Goal: Information Seeking & Learning: Learn about a topic

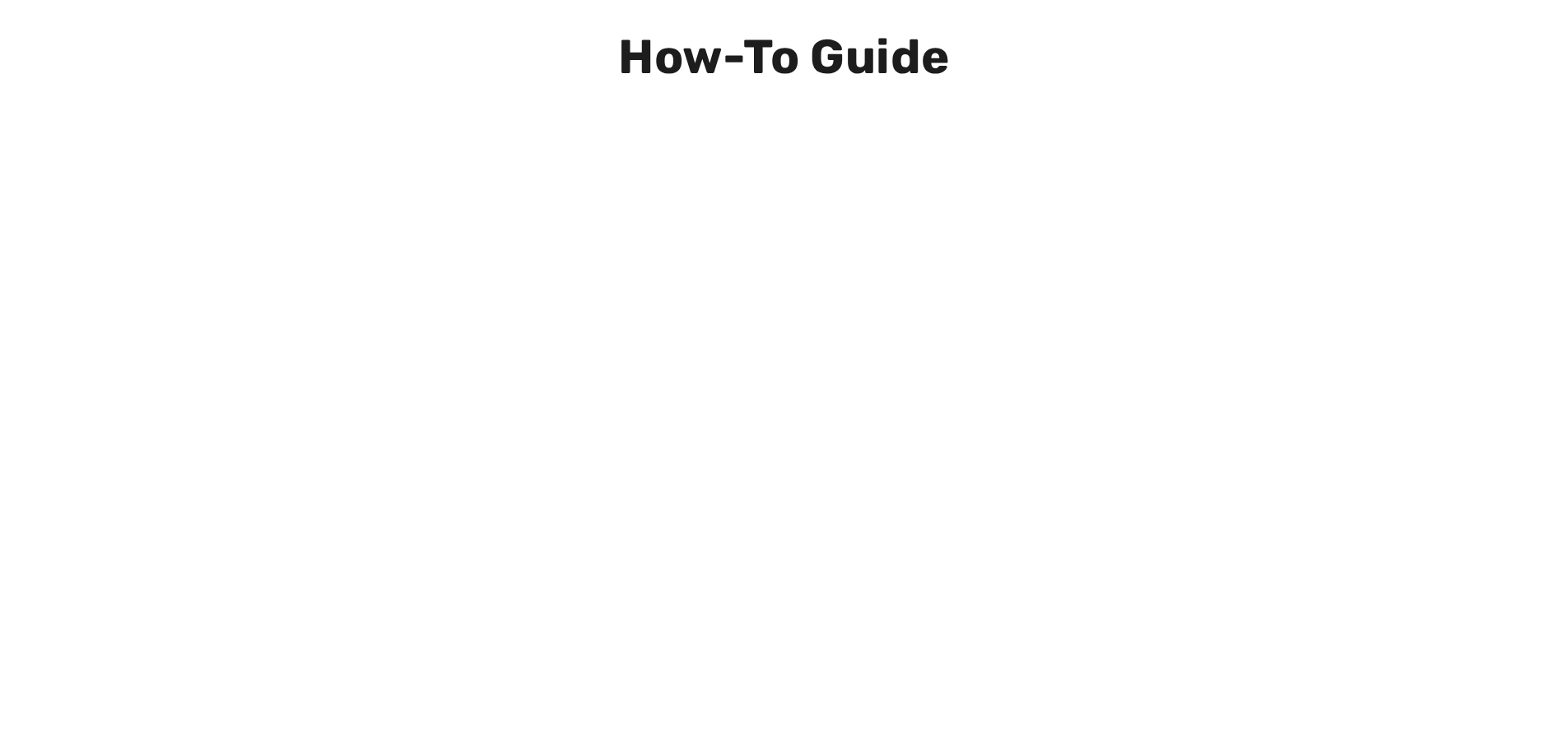
scroll to position [576, 0]
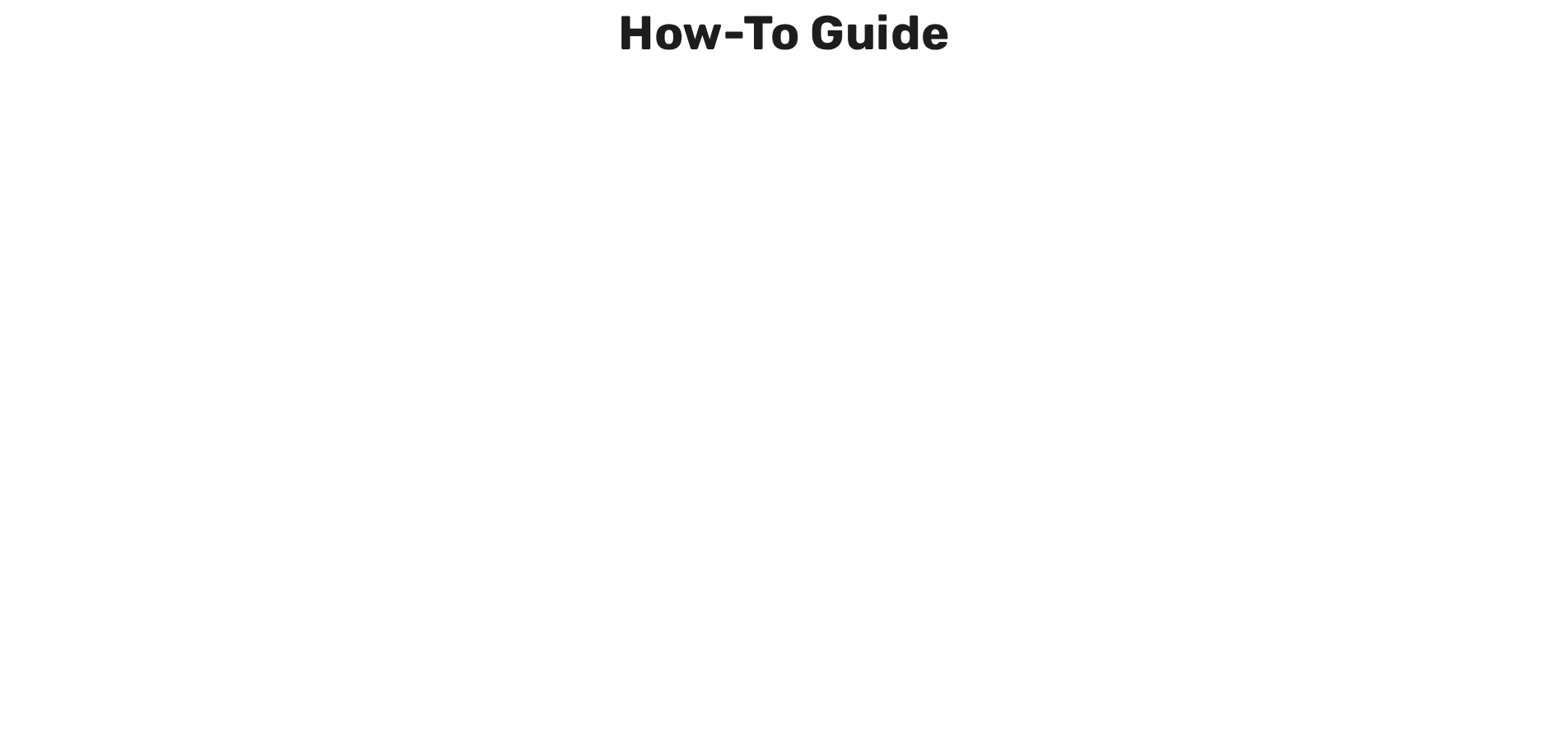
click at [185, 511] on div at bounding box center [784, 459] width 1377 height 658
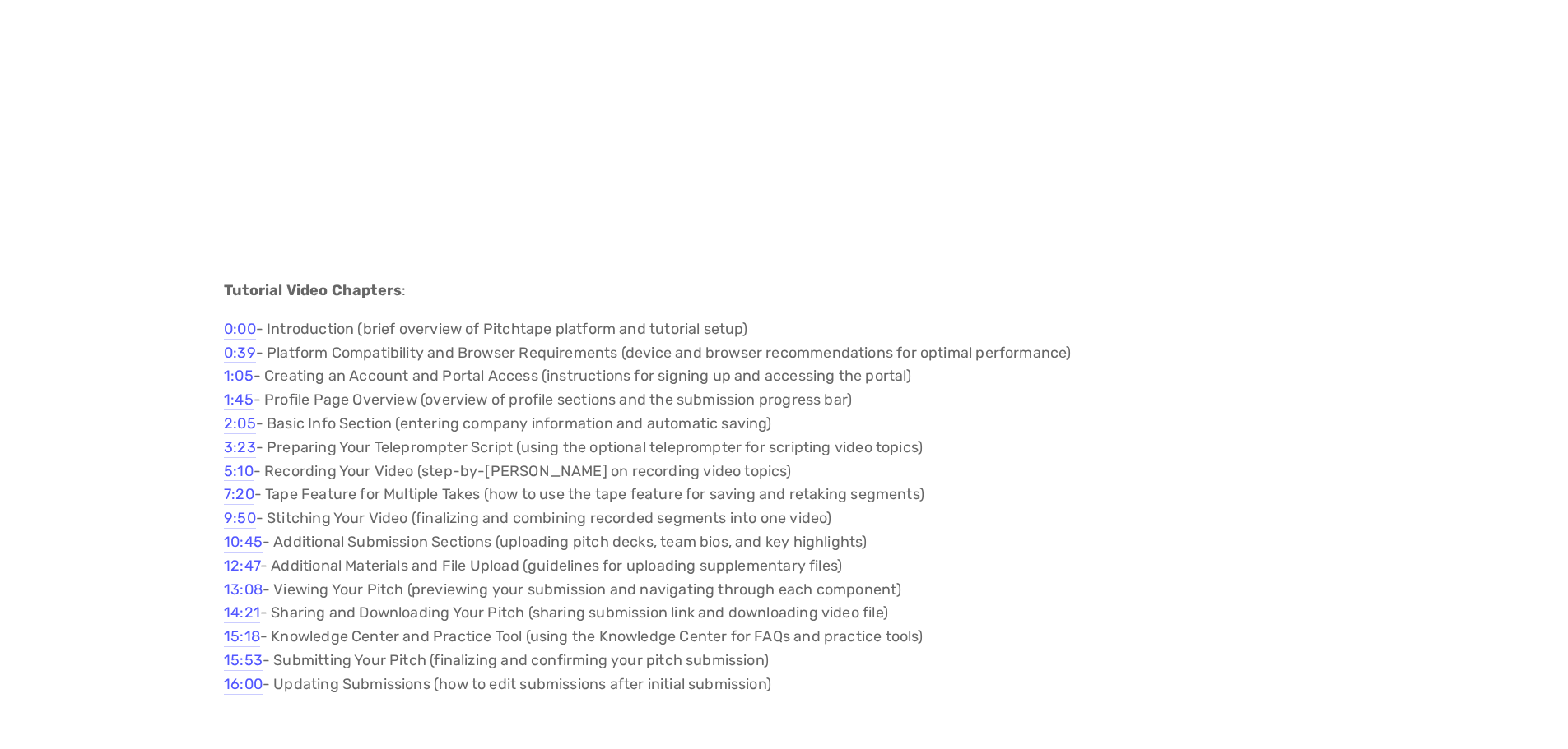
scroll to position [2056, 0]
click at [1082, 646] on p "0:00 - Introduction (brief overview of Pitchtape platform and tutorial setup) 0…" at bounding box center [783, 510] width 1120 height 380
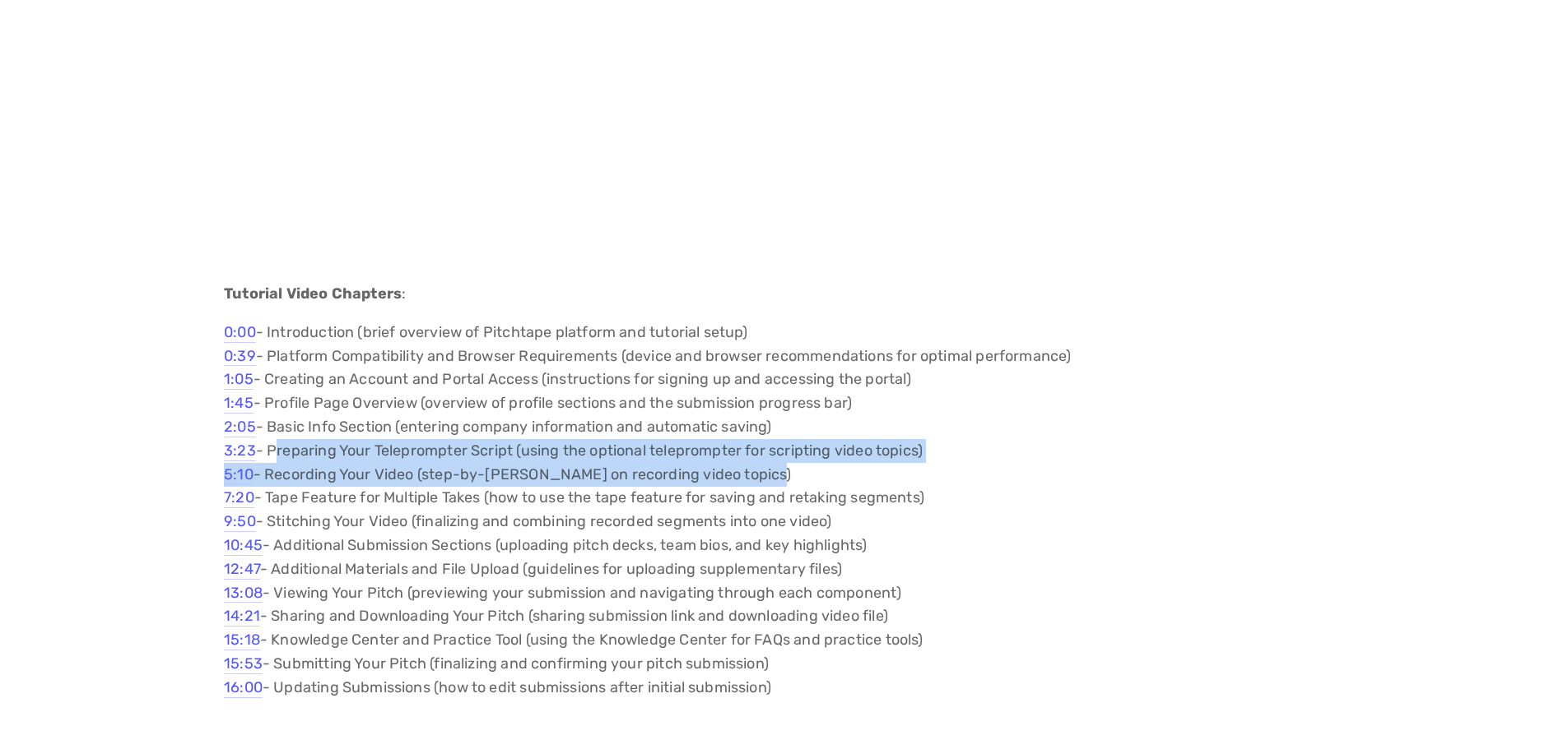
drag, startPoint x: 268, startPoint y: 452, endPoint x: 796, endPoint y: 466, distance: 528.2
click at [796, 466] on p "0:00 - Introduction (brief overview of Pitchtape platform and tutorial setup) 0…" at bounding box center [783, 510] width 1120 height 380
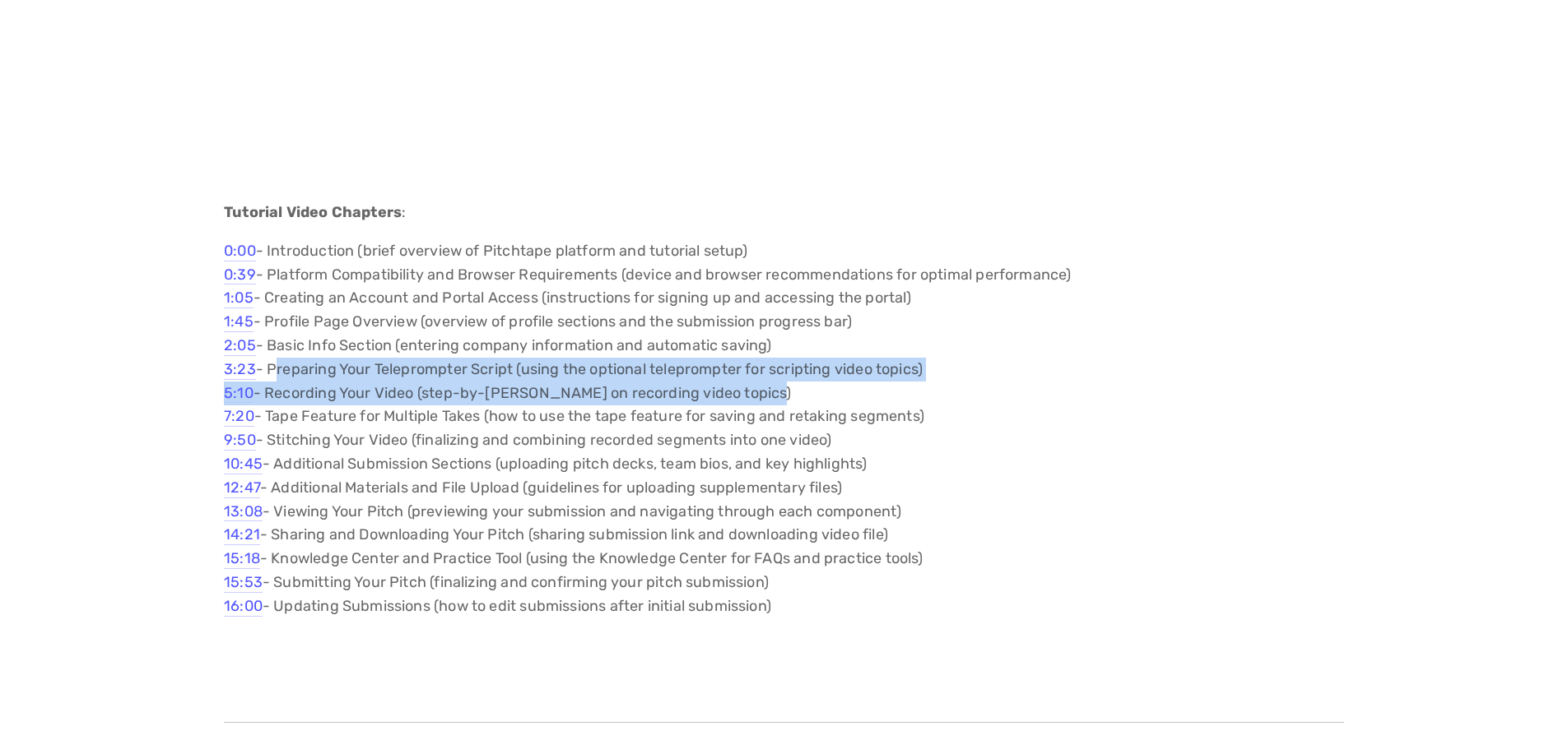
scroll to position [2139, 0]
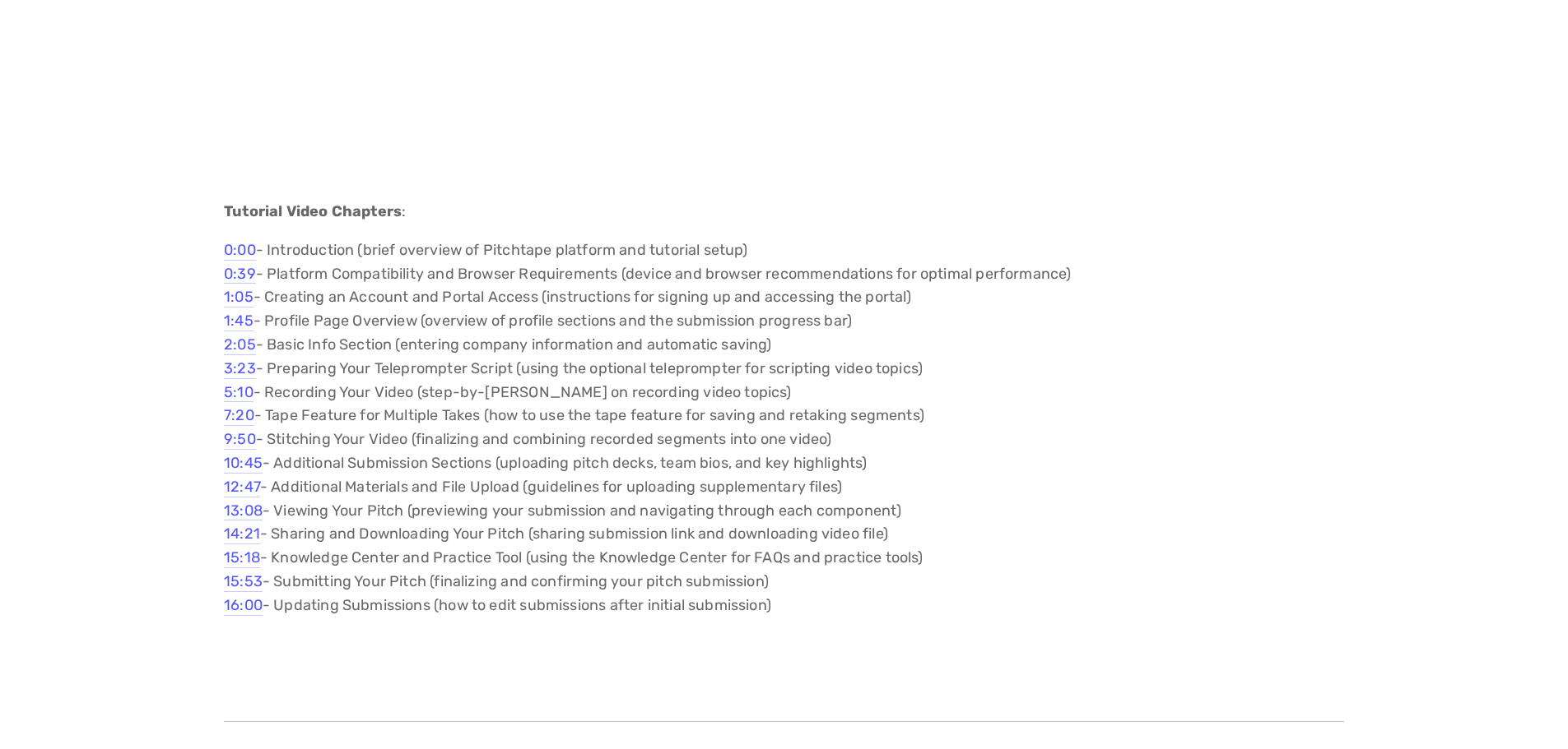
click at [1033, 570] on p "0:00 - Introduction (brief overview of Pitchtape platform and tutorial setup) 0…" at bounding box center [783, 429] width 1120 height 380
drag, startPoint x: 272, startPoint y: 367, endPoint x: 966, endPoint y: 363, distance: 694.0
click at [966, 363] on p "0:00 - Introduction (brief overview of Pitchtape platform and tutorial setup) 0…" at bounding box center [783, 429] width 1120 height 380
drag, startPoint x: 849, startPoint y: 389, endPoint x: 270, endPoint y: 397, distance: 579.1
click at [270, 397] on p "0:00 - Introduction (brief overview of Pitchtape platform and tutorial setup) 0…" at bounding box center [783, 429] width 1120 height 380
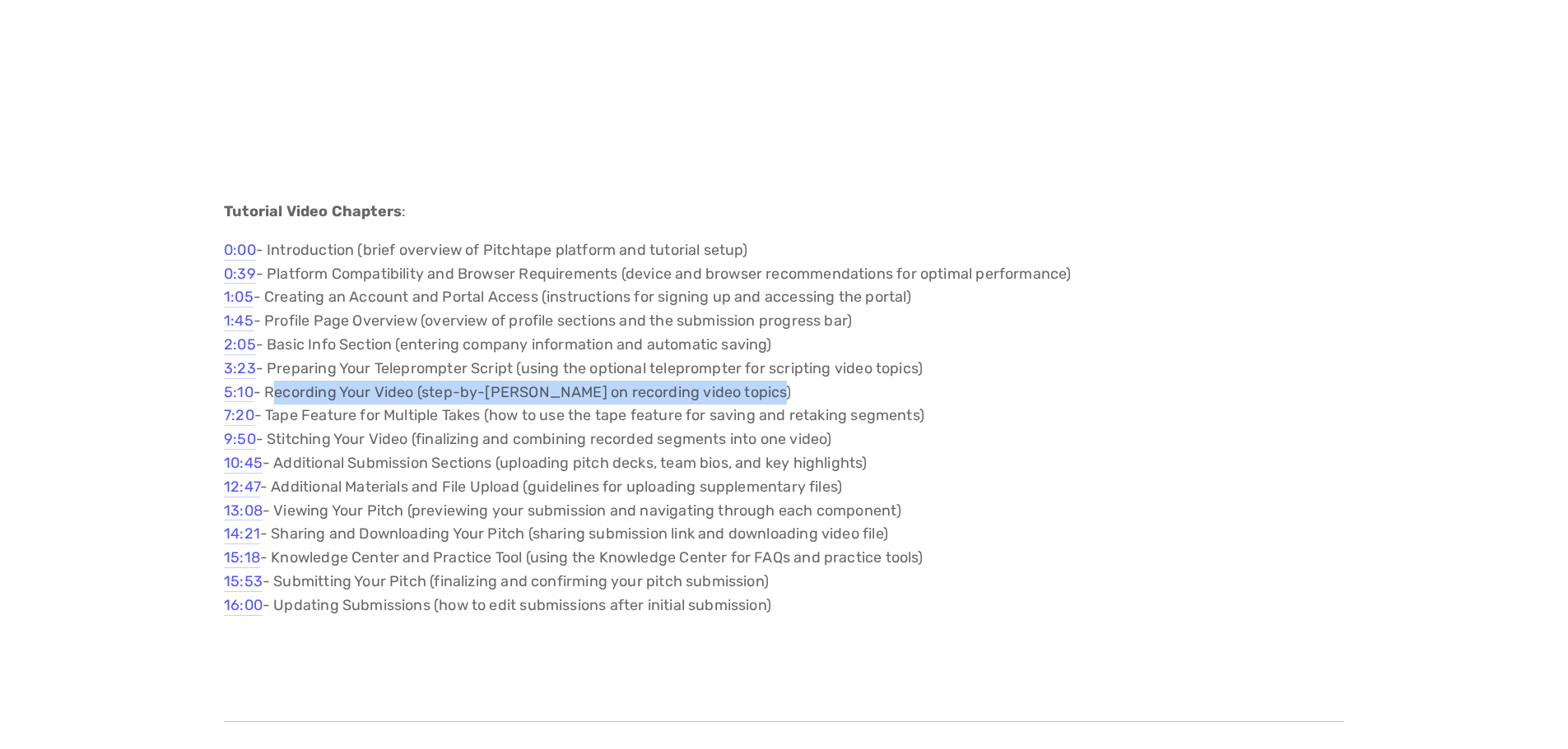
click at [795, 393] on p "0:00 - Introduction (brief overview of Pitchtape platform and tutorial setup) 0…" at bounding box center [783, 429] width 1120 height 380
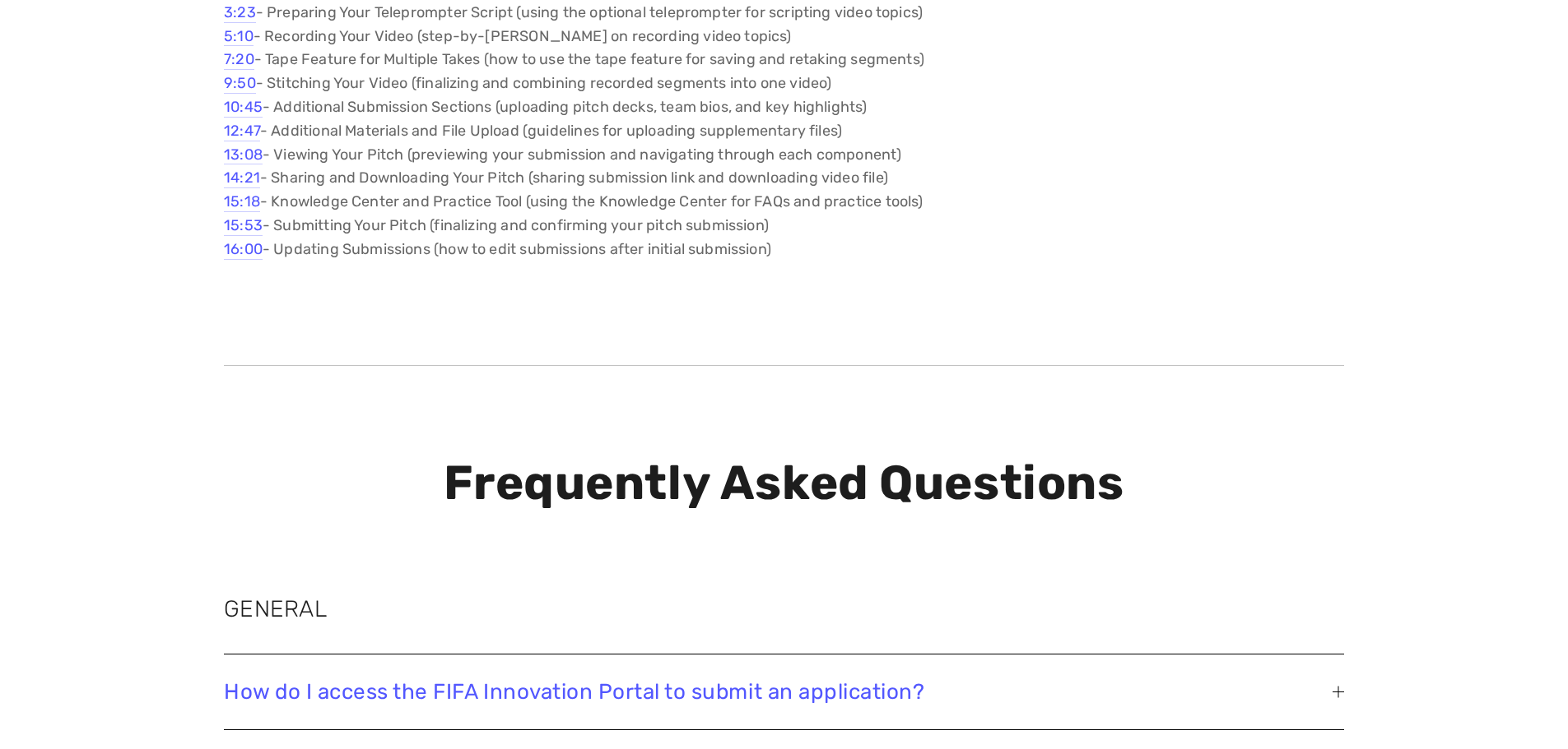
scroll to position [2879, 0]
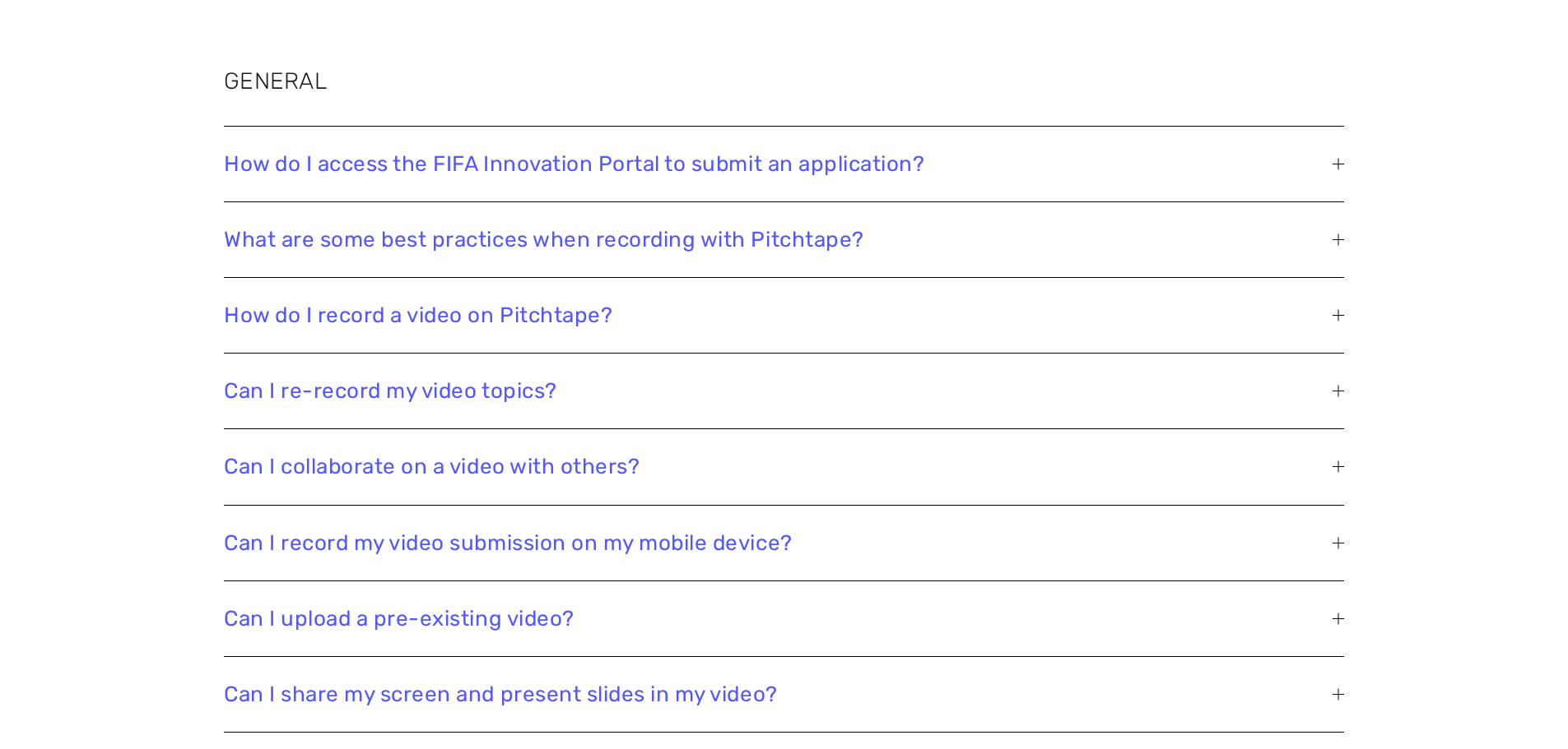
scroll to position [3044, 0]
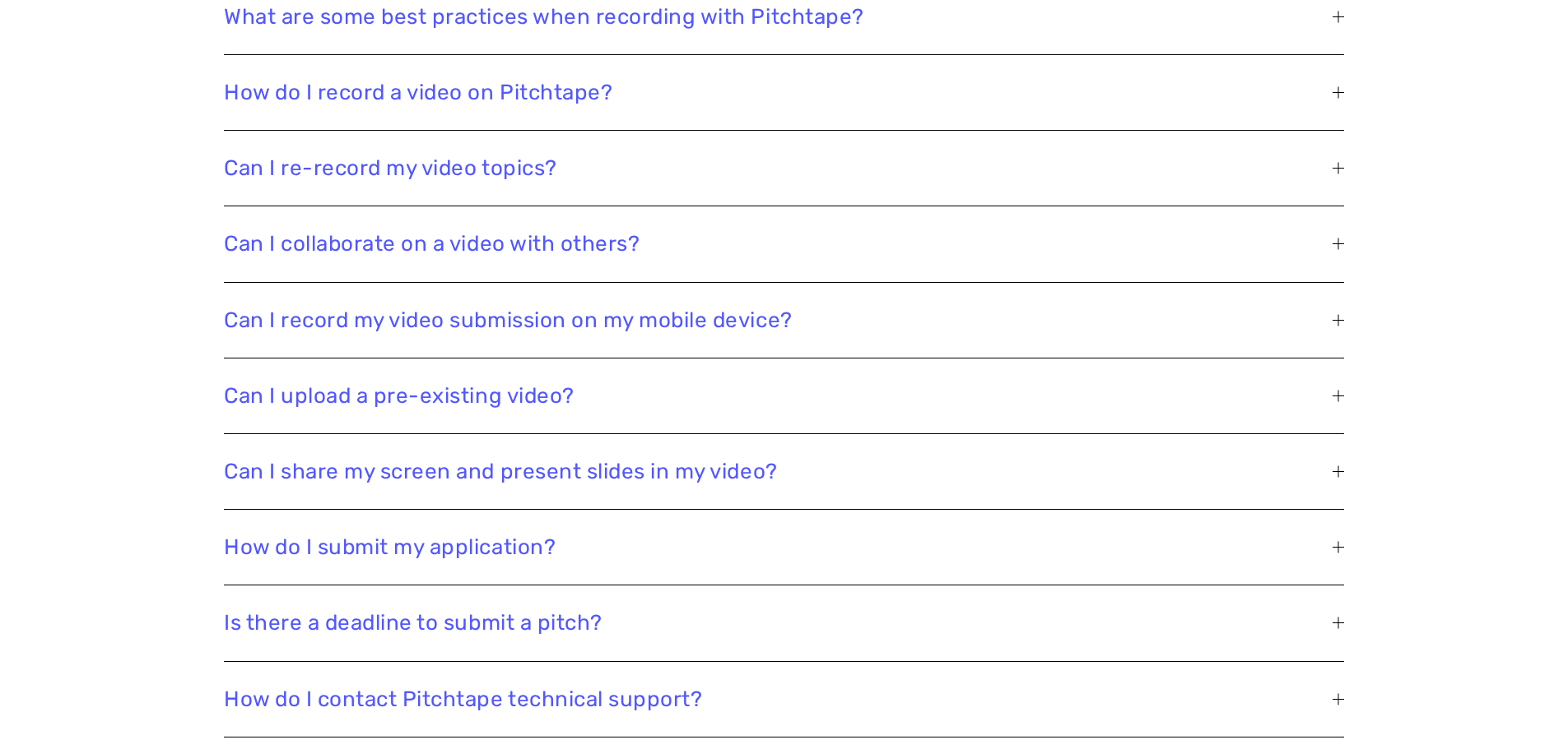
scroll to position [3290, 0]
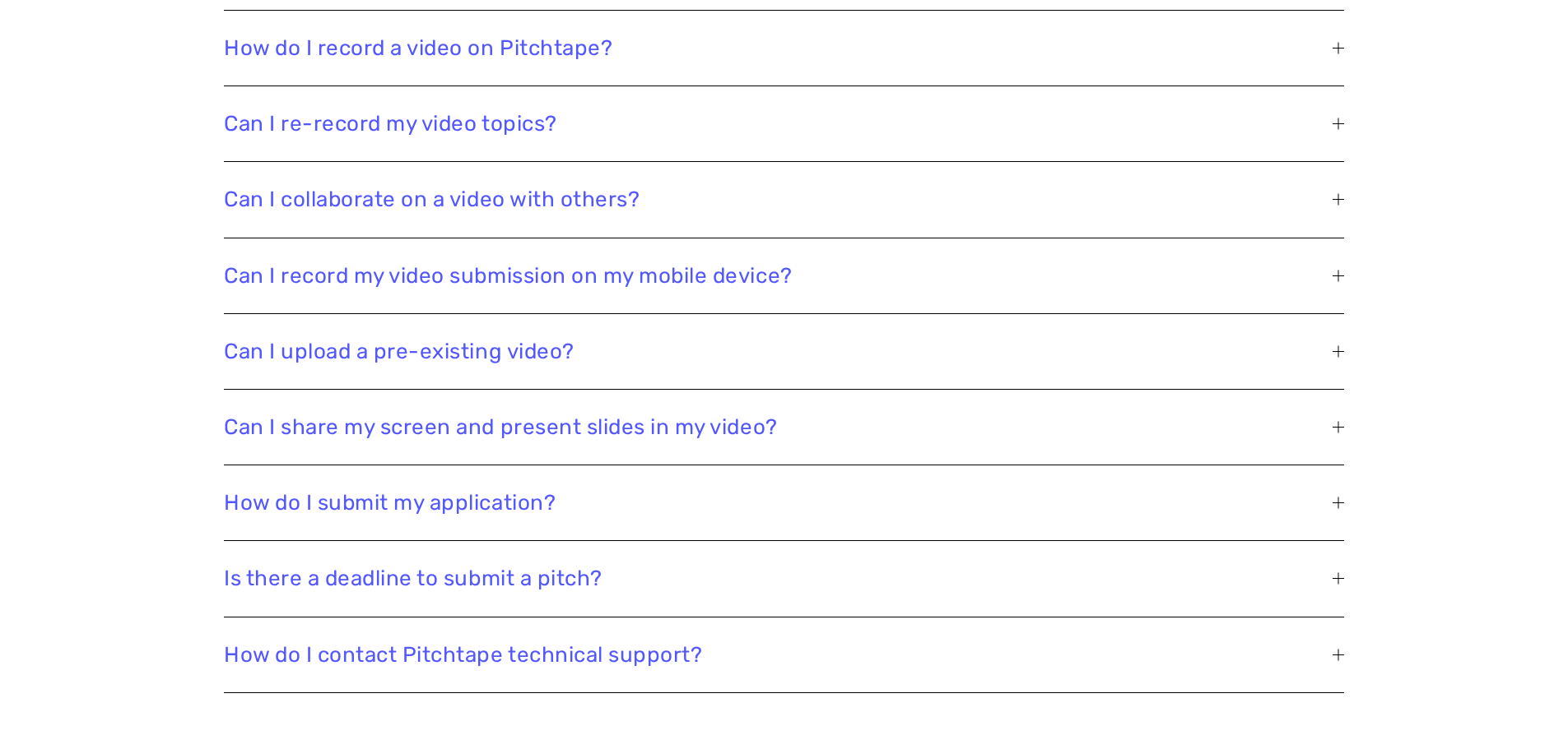
click at [86, 415] on div "Frequently Asked Questions GENERAL How do I access the FIFA Innovation Portal t…" at bounding box center [784, 561] width 1482 height 2079
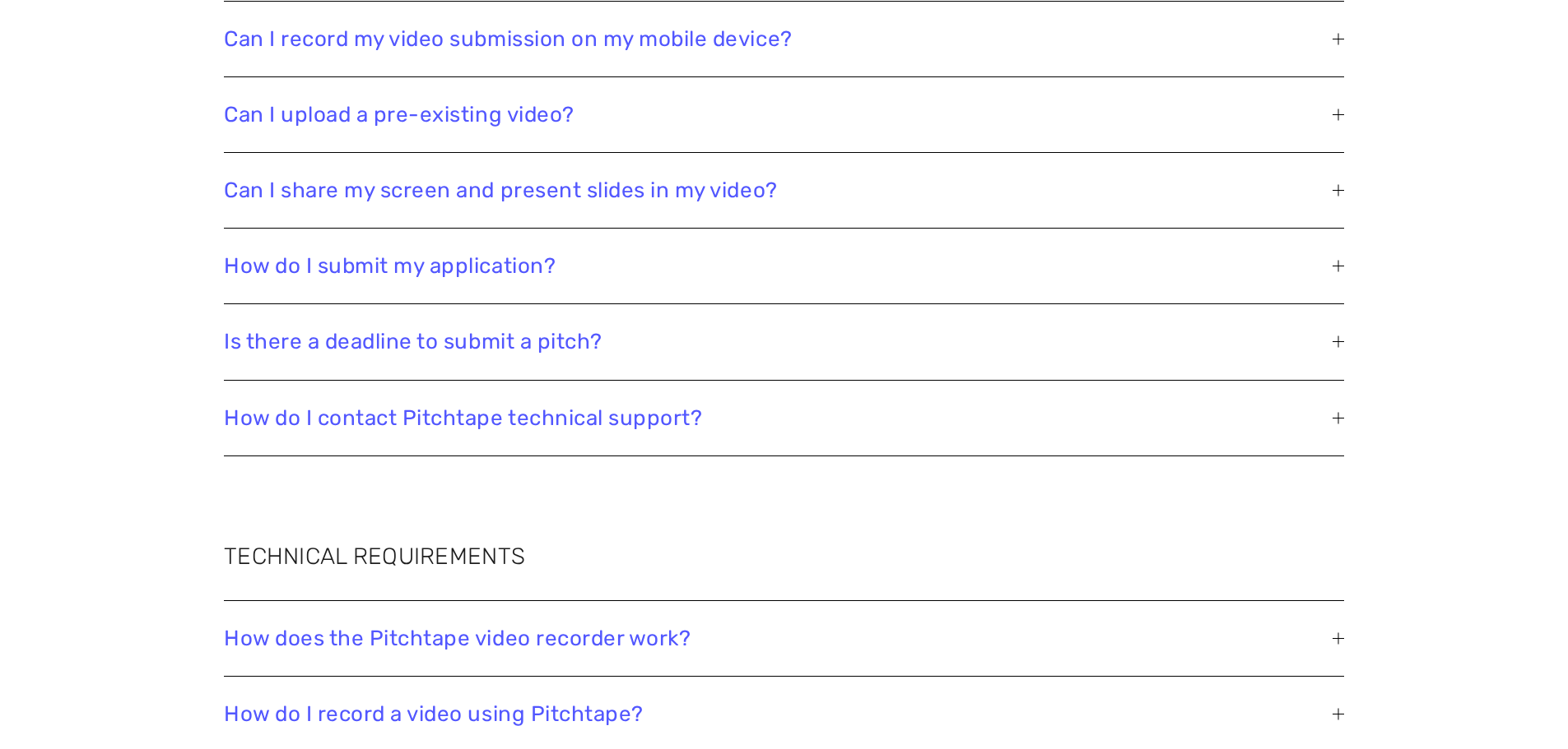
scroll to position [3537, 0]
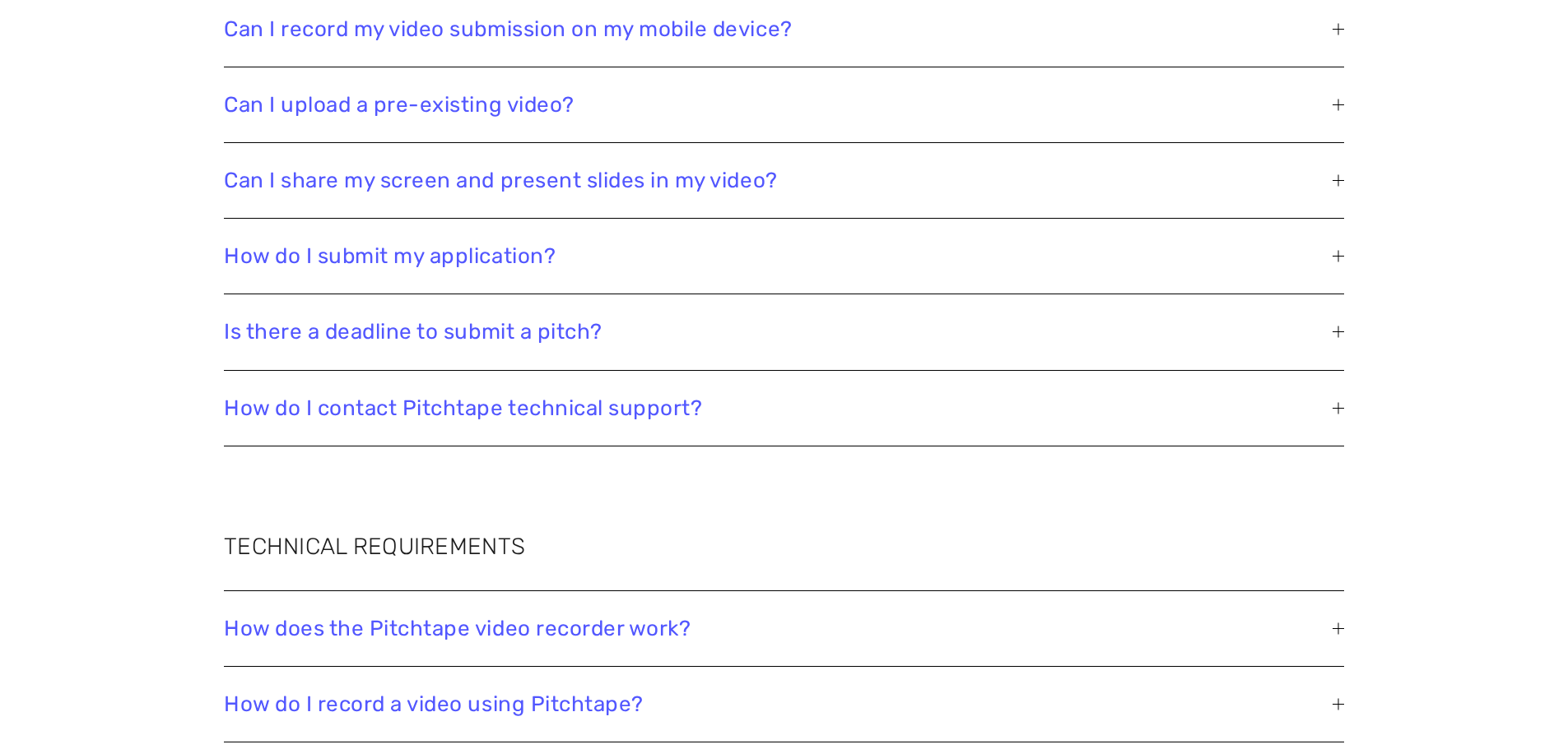
click at [86, 415] on div "Frequently Asked Questions GENERAL How do I access the FIFA Innovation Portal t…" at bounding box center [784, 314] width 1482 height 2079
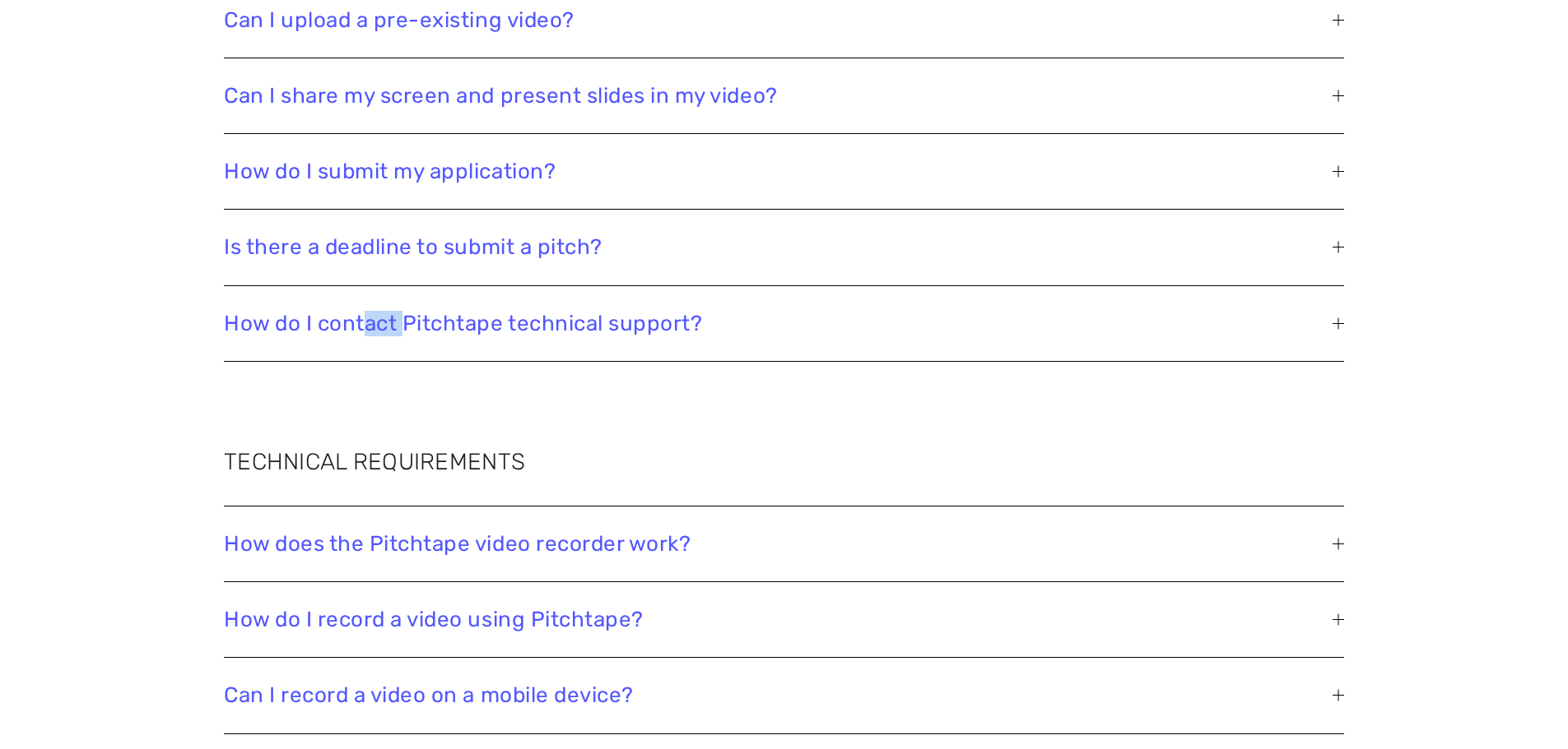
scroll to position [3784, 0]
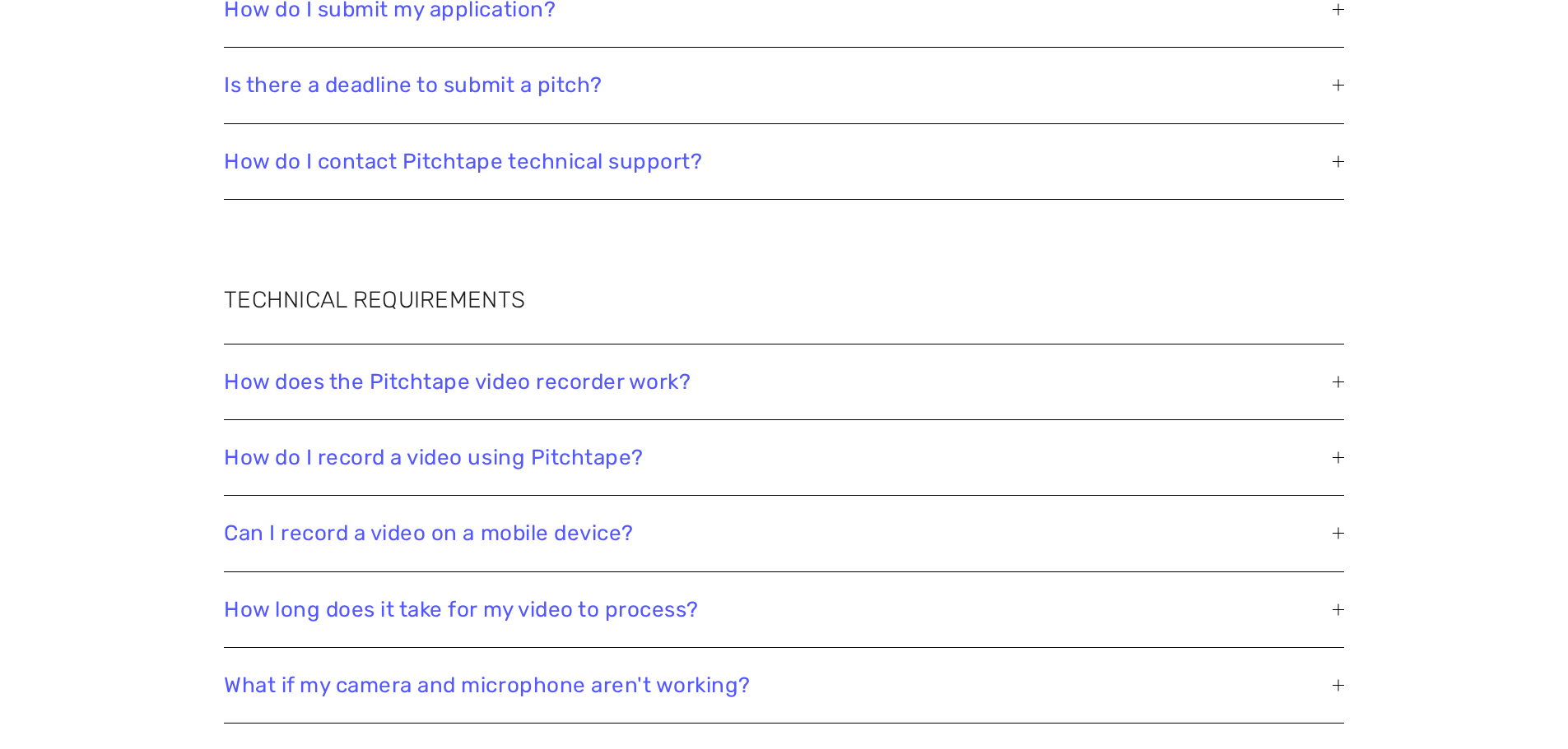
click at [86, 415] on div "Frequently Asked Questions GENERAL How do I access the FIFA Innovation Portal t…" at bounding box center [784, 67] width 1482 height 2079
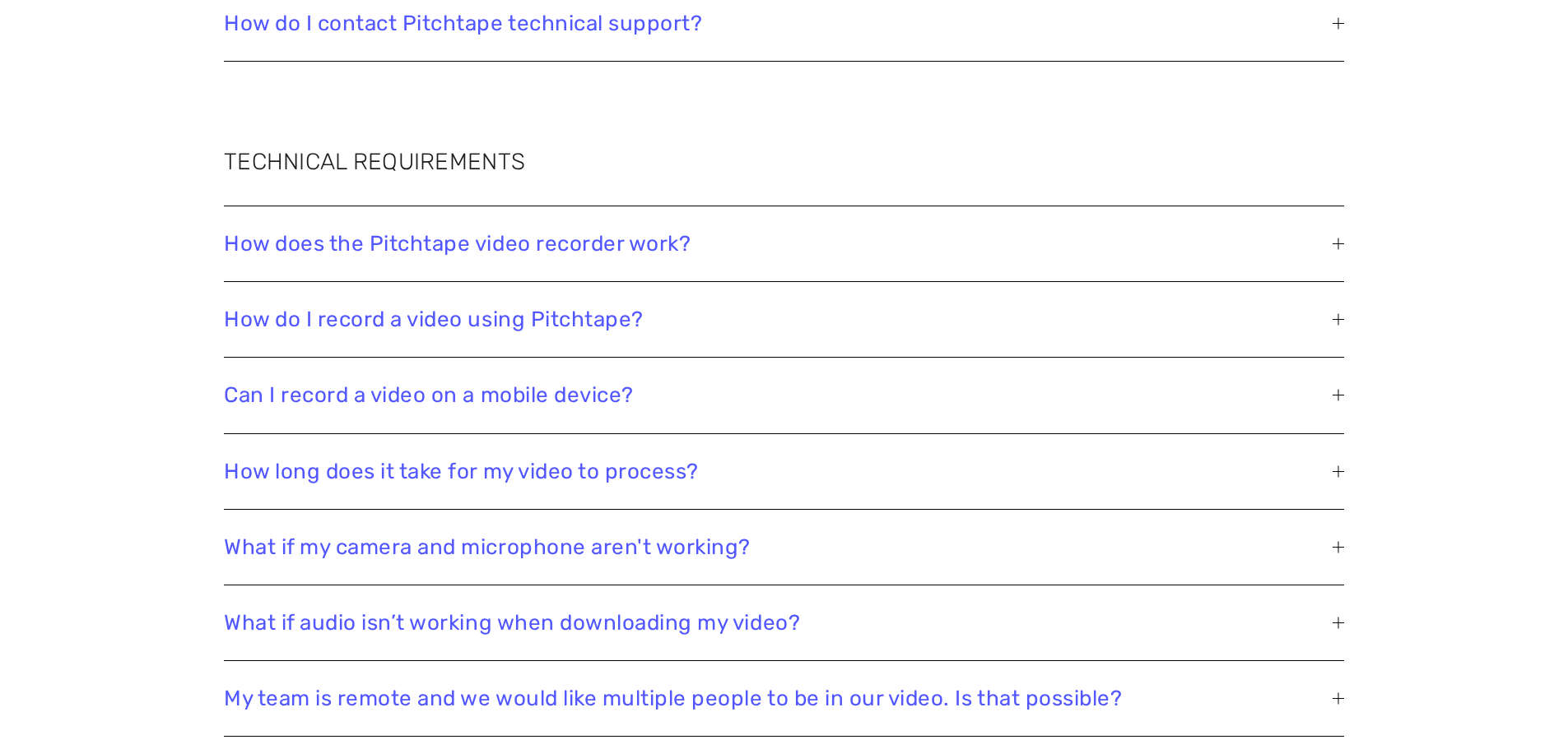
scroll to position [3949, 0]
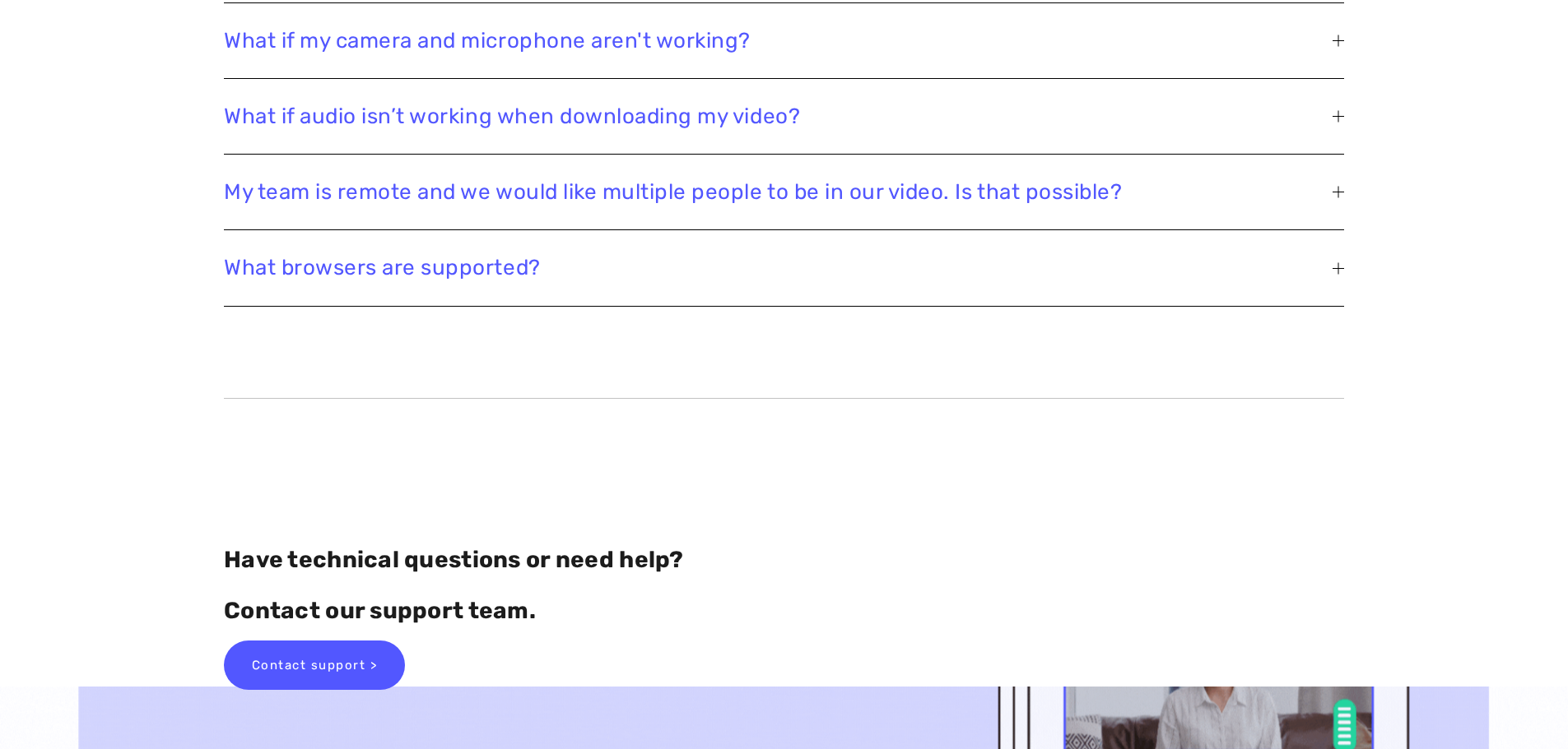
scroll to position [4442, 0]
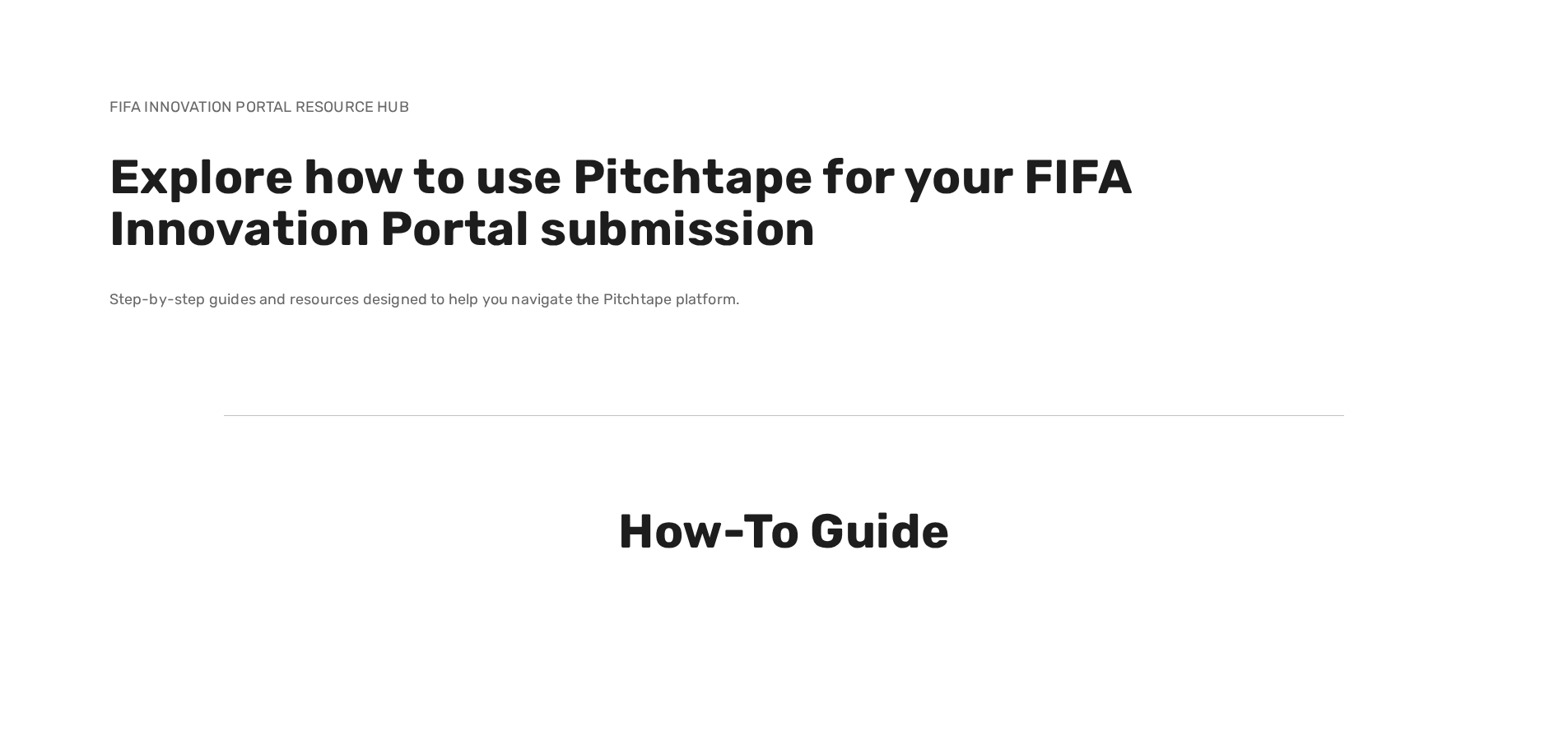
scroll to position [0, 0]
